Goal: Information Seeking & Learning: Check status

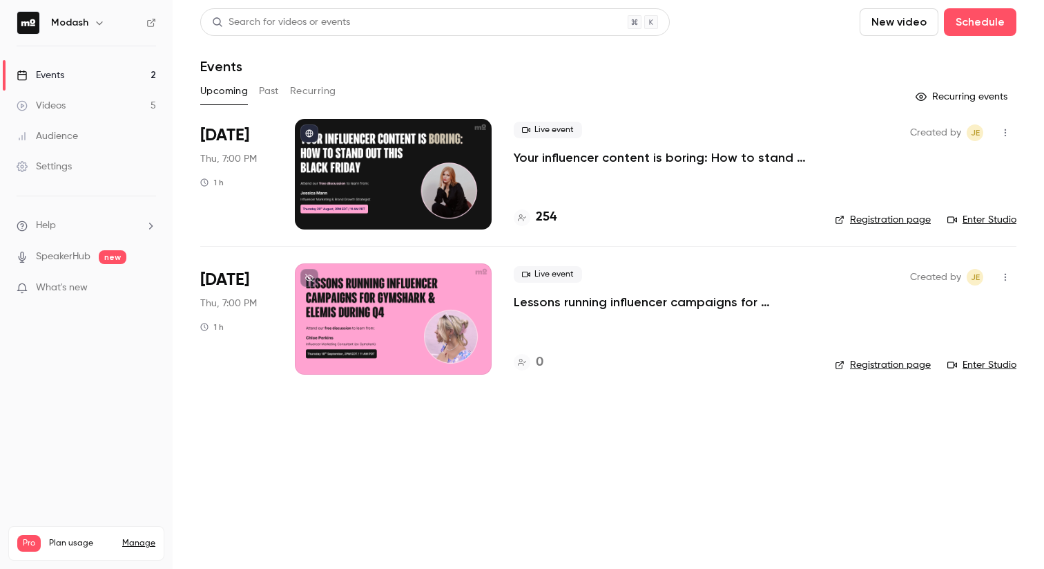
click at [91, 70] on link "Events 2" at bounding box center [86, 75] width 173 height 30
click at [577, 156] on p "Your influencer content is boring: How to stand out this [DATE][DATE]" at bounding box center [663, 157] width 299 height 17
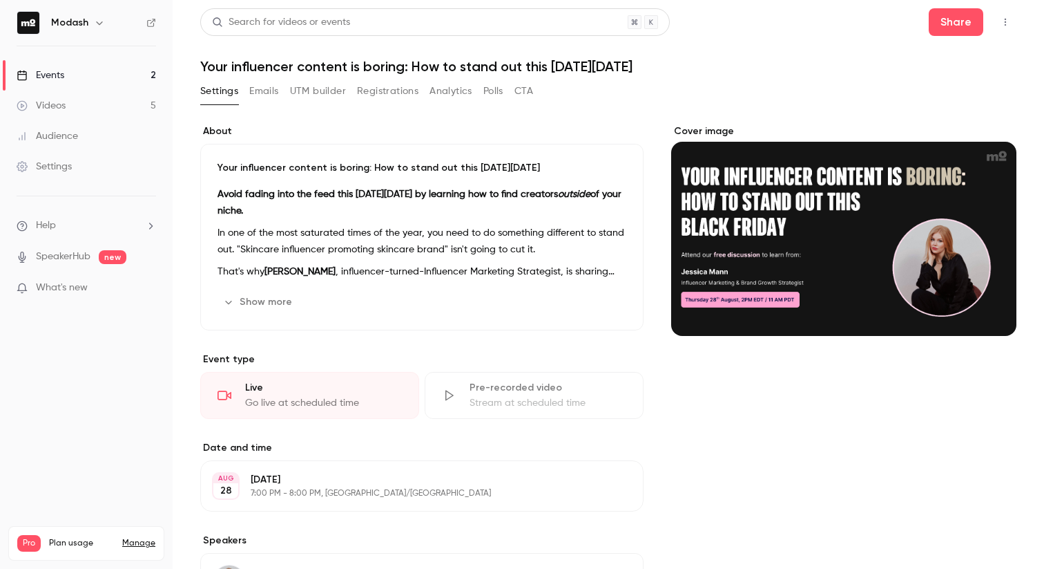
click at [401, 94] on button "Registrations" at bounding box center [387, 91] width 61 height 22
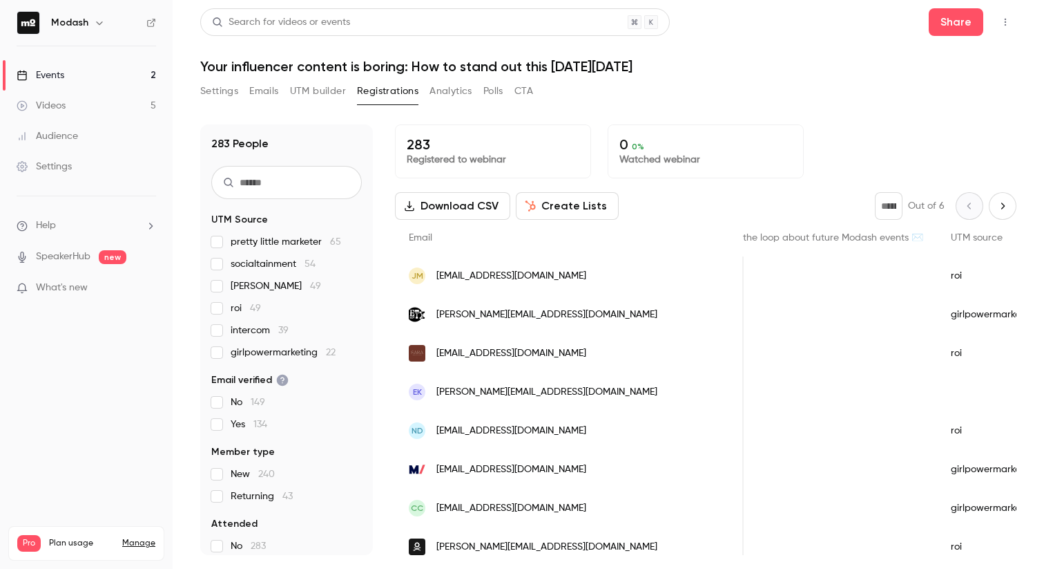
scroll to position [0, 559]
click at [82, 69] on link "Events 2" at bounding box center [86, 75] width 173 height 30
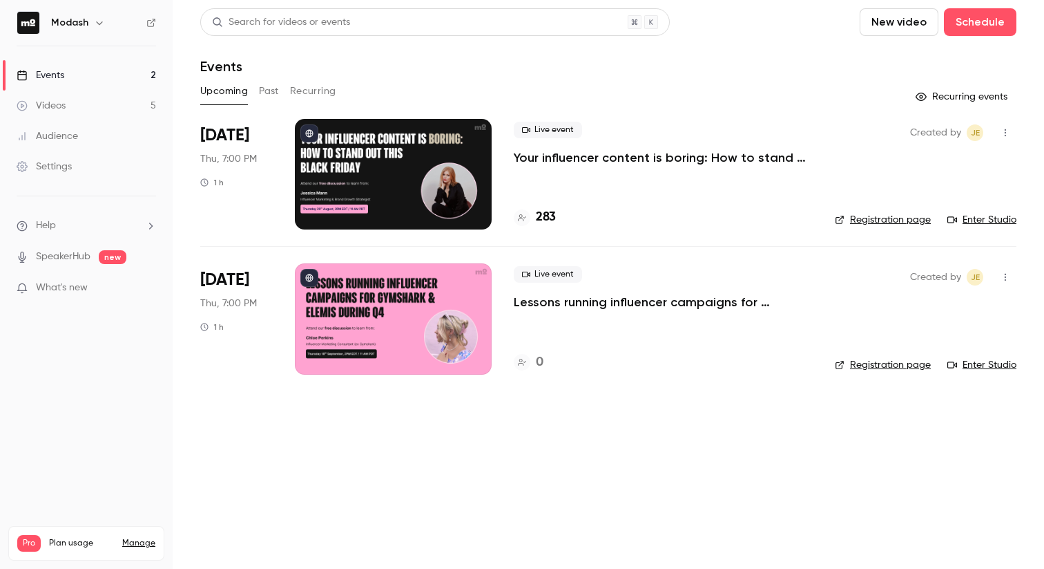
click at [545, 223] on h4 "283" at bounding box center [546, 217] width 20 height 19
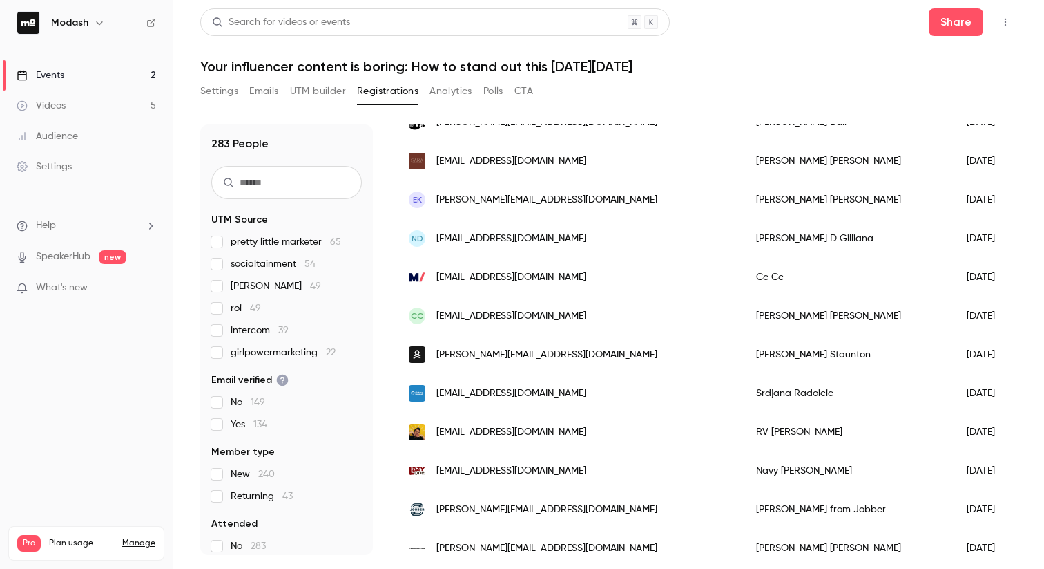
scroll to position [227, 0]
